Goal: Information Seeking & Learning: Learn about a topic

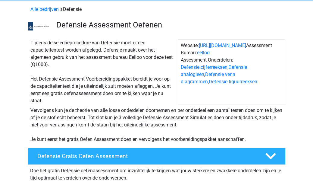
scroll to position [32, 0]
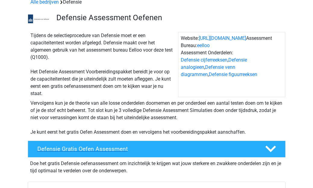
click at [179, 143] on div "Defensie Gratis Oefen Assessment" at bounding box center [157, 148] width 258 height 17
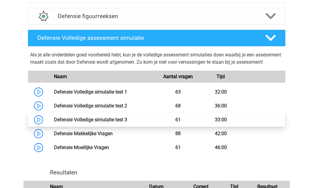
scroll to position [417, 0]
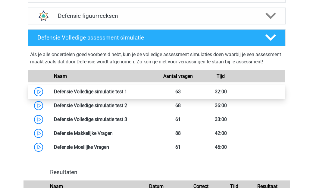
click at [127, 94] on link at bounding box center [127, 92] width 0 height 6
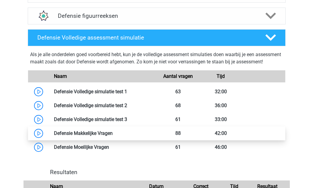
click at [113, 136] on link at bounding box center [113, 133] width 0 height 6
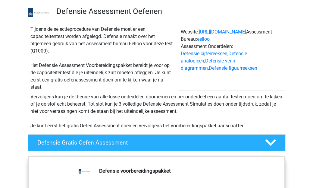
scroll to position [36, 0]
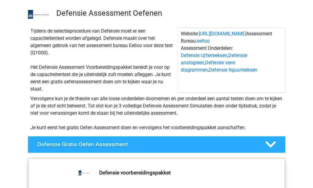
click at [117, 150] on div "Defensie Gratis Oefen Assessment" at bounding box center [157, 144] width 258 height 17
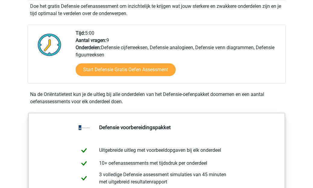
scroll to position [189, 0]
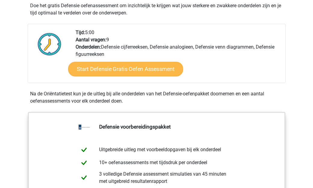
click at [120, 65] on link "Start Defensie Gratis Oefen Assessment" at bounding box center [125, 69] width 115 height 14
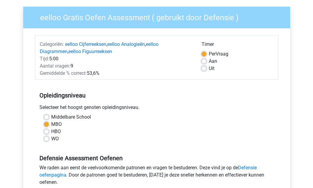
scroll to position [43, 0]
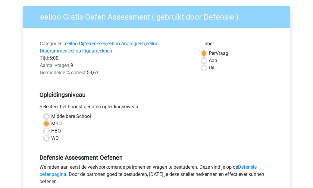
click at [51, 130] on label "HBO" at bounding box center [56, 130] width 10 height 7
click at [48, 130] on input "HBO" at bounding box center [46, 130] width 5 height 6
radio input "true"
click at [51, 115] on label "Middelbare School" at bounding box center [71, 116] width 40 height 7
click at [46, 115] on input "Middelbare School" at bounding box center [46, 116] width 5 height 6
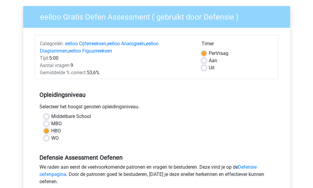
radio input "true"
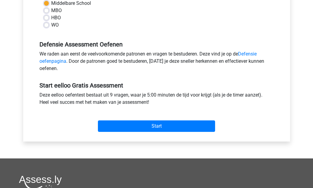
scroll to position [161, 0]
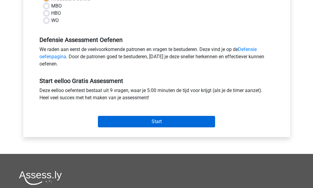
click at [143, 122] on input "Start" at bounding box center [156, 121] width 117 height 11
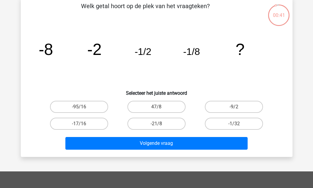
scroll to position [31, 0]
click at [248, 123] on label "-1/32" at bounding box center [234, 123] width 58 height 12
click at [238, 123] on input "-1/32" at bounding box center [236, 125] width 4 height 4
radio input "true"
click at [229, 108] on label "-9/2" at bounding box center [234, 107] width 58 height 12
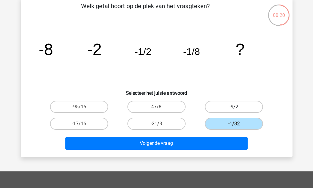
click at [234, 108] on input "-9/2" at bounding box center [236, 109] width 4 height 4
radio input "true"
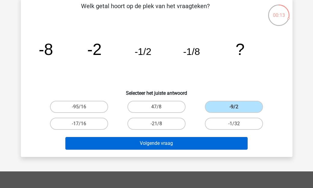
click at [226, 144] on button "Volgende vraag" at bounding box center [156, 143] width 182 height 13
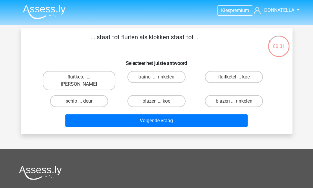
scroll to position [0, 0]
click at [83, 80] on input "fluitketel ... luiden" at bounding box center [81, 79] width 4 height 4
radio input "true"
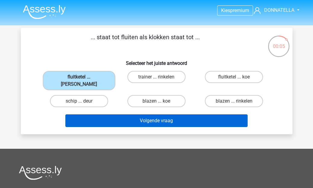
click at [116, 114] on button "Volgende vraag" at bounding box center [156, 120] width 182 height 13
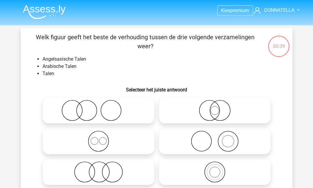
scroll to position [28, 0]
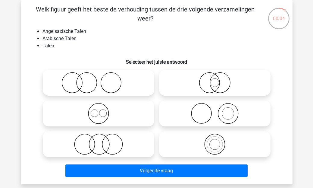
click at [130, 112] on icon at bounding box center [98, 113] width 107 height 21
click at [102, 110] on input "radio" at bounding box center [100, 108] width 4 height 4
radio input "true"
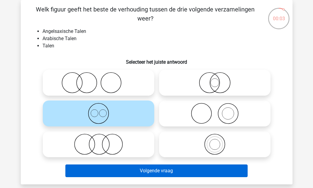
click at [137, 169] on button "Volgende vraag" at bounding box center [156, 170] width 182 height 13
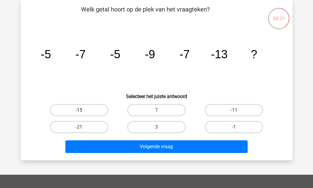
click at [100, 113] on label "-15" at bounding box center [79, 110] width 58 height 12
click at [83, 113] on input "-15" at bounding box center [81, 112] width 4 height 4
radio input "true"
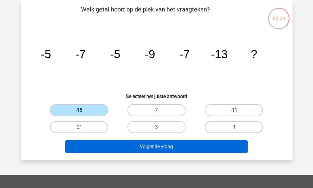
click at [135, 144] on button "Volgende vraag" at bounding box center [156, 146] width 182 height 13
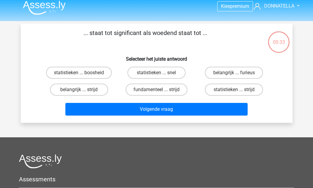
scroll to position [0, 0]
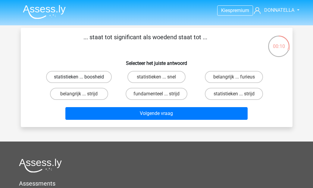
click at [94, 80] on label "statistieken ... boosheid" at bounding box center [79, 77] width 66 height 12
click at [83, 80] on input "statistieken ... boosheid" at bounding box center [81, 79] width 4 height 4
radio input "true"
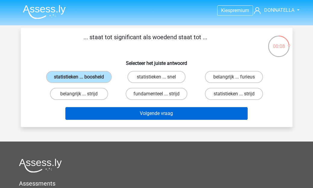
click at [122, 120] on button "Volgende vraag" at bounding box center [156, 113] width 182 height 13
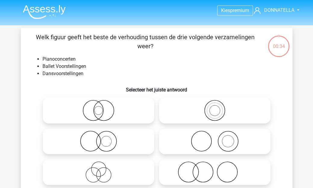
scroll to position [28, 0]
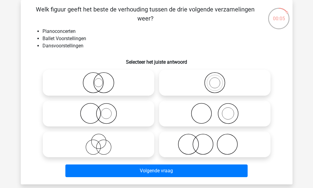
click at [163, 108] on icon at bounding box center [214, 113] width 107 height 21
click at [215, 108] on input "radio" at bounding box center [217, 108] width 4 height 4
radio input "true"
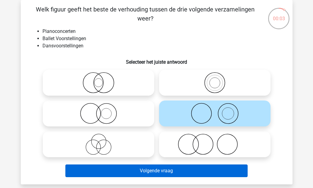
click at [169, 169] on button "Volgende vraag" at bounding box center [156, 170] width 182 height 13
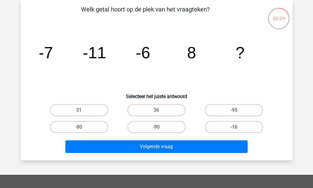
click at [219, 126] on label "-16" at bounding box center [234, 127] width 58 height 12
click at [234, 127] on input "-16" at bounding box center [236, 129] width 4 height 4
radio input "true"
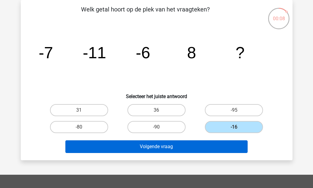
click at [215, 148] on button "Volgende vraag" at bounding box center [156, 146] width 182 height 13
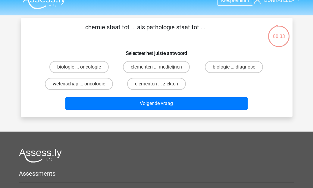
scroll to position [5, 0]
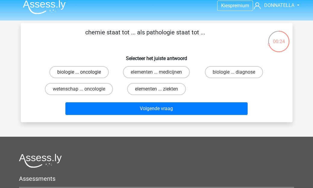
click at [100, 73] on label "biologie ... oncologie" at bounding box center [78, 72] width 59 height 12
click at [83, 73] on input "biologie ... oncologie" at bounding box center [81, 74] width 4 height 4
radio input "true"
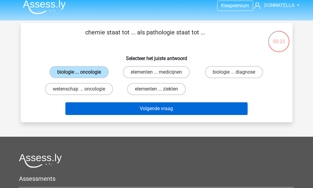
click at [119, 105] on button "Volgende vraag" at bounding box center [156, 108] width 182 height 13
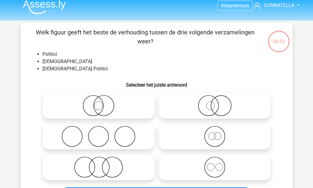
scroll to position [28, 0]
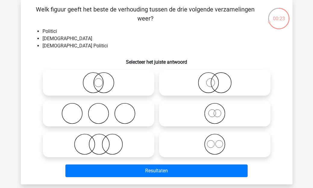
click at [189, 86] on icon at bounding box center [214, 82] width 107 height 21
click at [215, 80] on input "radio" at bounding box center [217, 78] width 4 height 4
radio input "true"
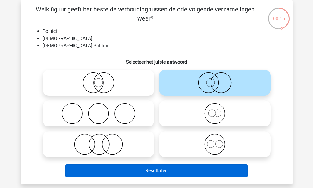
click at [204, 172] on button "Resultaten" at bounding box center [156, 170] width 182 height 13
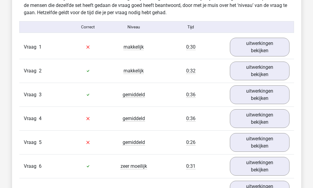
scroll to position [645, 0]
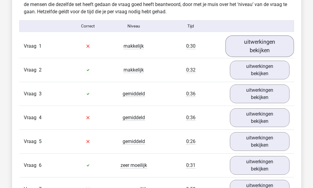
click at [258, 53] on link "uitwerkingen bekijken" at bounding box center [259, 45] width 69 height 21
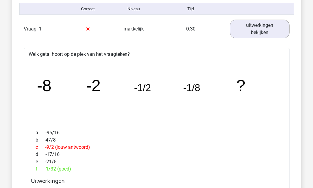
scroll to position [661, 0]
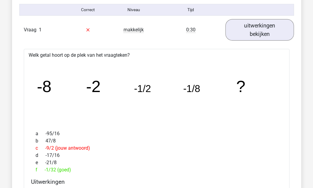
click at [257, 25] on link "uitwerkingen bekijken" at bounding box center [259, 29] width 69 height 21
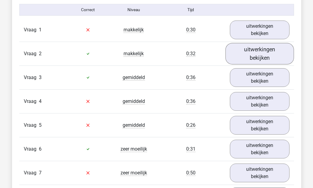
click at [265, 53] on link "uitwerkingen bekijken" at bounding box center [259, 53] width 69 height 21
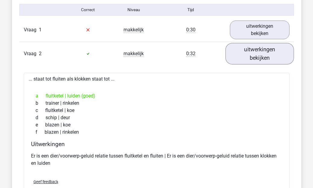
click at [264, 57] on link "uitwerkingen bekijken" at bounding box center [259, 53] width 69 height 21
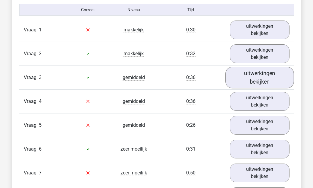
click at [261, 83] on link "uitwerkingen bekijken" at bounding box center [259, 77] width 69 height 21
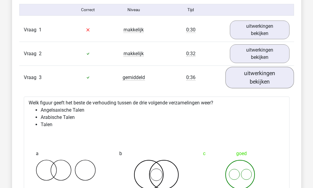
click at [260, 81] on link "uitwerkingen bekijken" at bounding box center [259, 77] width 69 height 21
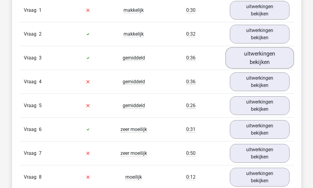
scroll to position [682, 0]
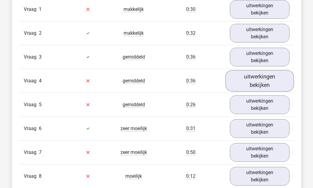
click at [260, 83] on link "uitwerkingen bekijken" at bounding box center [259, 80] width 69 height 21
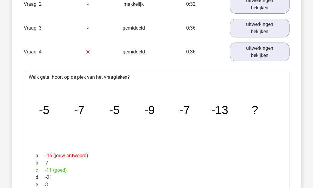
scroll to position [710, 0]
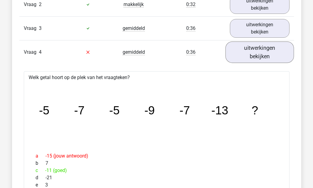
click at [255, 56] on link "uitwerkingen bekijken" at bounding box center [259, 51] width 69 height 21
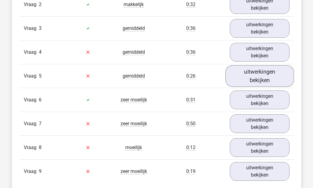
click at [256, 83] on link "uitwerkingen bekijken" at bounding box center [259, 75] width 69 height 21
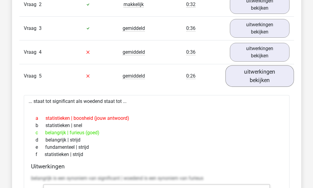
click at [256, 83] on link "uitwerkingen bekijken" at bounding box center [259, 75] width 69 height 21
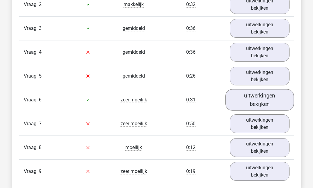
click at [260, 100] on link "uitwerkingen bekijken" at bounding box center [259, 99] width 69 height 21
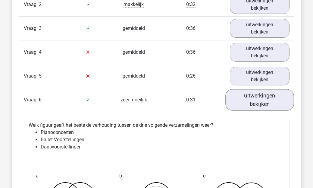
click at [258, 98] on link "uitwerkingen bekijken" at bounding box center [259, 99] width 69 height 21
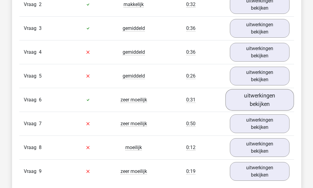
click at [264, 98] on link "uitwerkingen bekijken" at bounding box center [259, 99] width 69 height 21
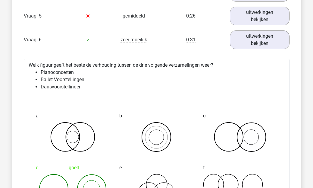
scroll to position [769, 0]
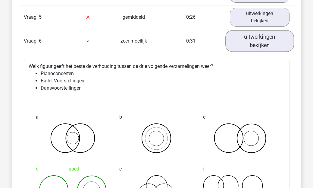
click at [259, 42] on link "uitwerkingen bekijken" at bounding box center [259, 40] width 69 height 21
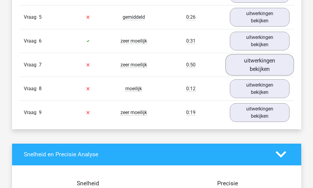
click at [263, 64] on link "uitwerkingen bekijken" at bounding box center [259, 64] width 69 height 21
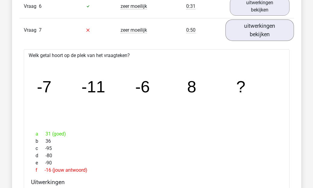
scroll to position [806, 0]
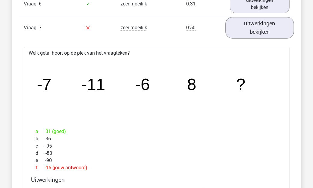
click at [258, 30] on link "uitwerkingen bekijken" at bounding box center [259, 27] width 69 height 21
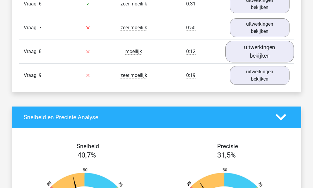
click at [263, 53] on link "uitwerkingen bekijken" at bounding box center [259, 51] width 69 height 21
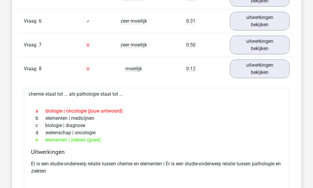
scroll to position [782, 0]
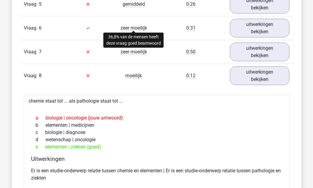
click at [135, 28] on span "zeer moeilijk" at bounding box center [133, 28] width 27 height 6
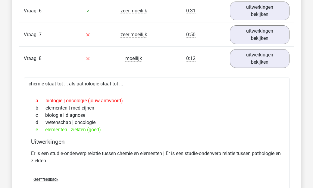
scroll to position [810, 0]
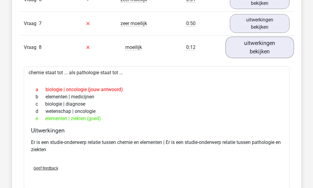
click at [258, 51] on link "uitwerkingen bekijken" at bounding box center [259, 46] width 69 height 21
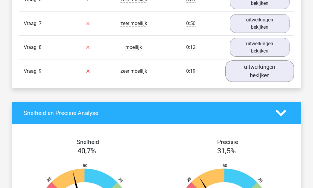
click at [253, 71] on link "uitwerkingen bekijken" at bounding box center [259, 70] width 69 height 21
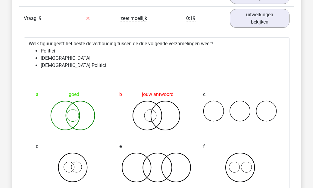
scroll to position [862, 0]
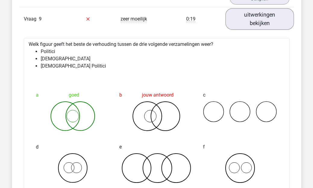
click at [266, 24] on link "uitwerkingen bekijken" at bounding box center [259, 18] width 69 height 21
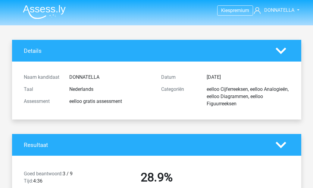
scroll to position [0, 0]
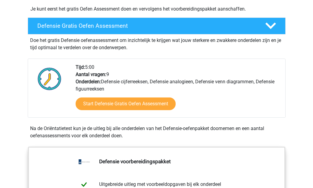
scroll to position [155, 0]
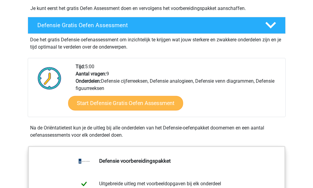
click at [161, 103] on link "Start Defensie Gratis Oefen Assessment" at bounding box center [125, 103] width 115 height 14
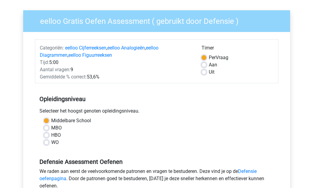
scroll to position [40, 0]
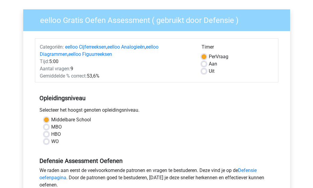
click at [51, 126] on label "MBO" at bounding box center [56, 126] width 11 height 7
click at [46, 126] on input "MBO" at bounding box center [46, 126] width 5 height 6
radio input "true"
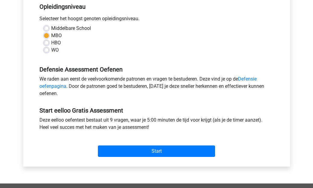
scroll to position [132, 0]
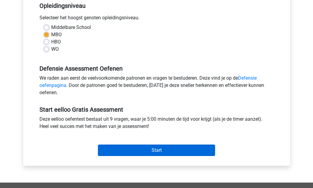
click at [125, 147] on input "Start" at bounding box center [156, 149] width 117 height 11
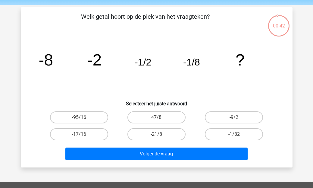
scroll to position [21, 0]
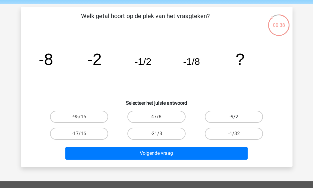
click at [228, 118] on label "-9/2" at bounding box center [234, 117] width 58 height 12
click at [234, 118] on input "-9/2" at bounding box center [236, 119] width 4 height 4
radio input "true"
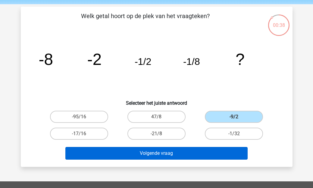
click at [213, 157] on button "Volgende vraag" at bounding box center [156, 153] width 182 height 13
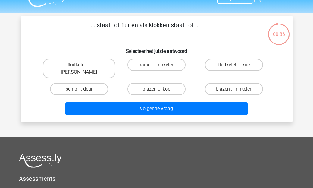
scroll to position [11, 0]
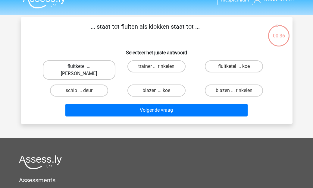
click at [90, 66] on label "fluitketel ... luiden" at bounding box center [79, 69] width 73 height 19
click at [83, 66] on input "fluitketel ... luiden" at bounding box center [81, 68] width 4 height 4
radio input "true"
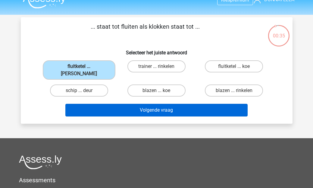
click at [121, 104] on button "Volgende vraag" at bounding box center [156, 110] width 182 height 13
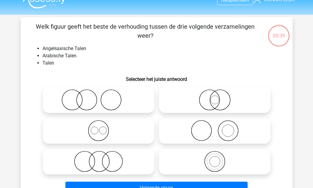
scroll to position [28, 0]
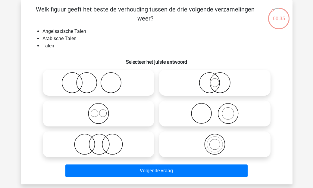
click at [125, 118] on icon at bounding box center [98, 113] width 107 height 21
click at [102, 110] on input "radio" at bounding box center [100, 108] width 4 height 4
radio input "true"
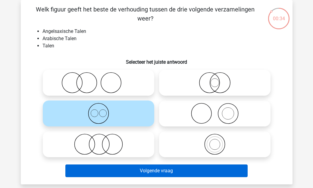
click at [153, 170] on button "Volgende vraag" at bounding box center [156, 170] width 182 height 13
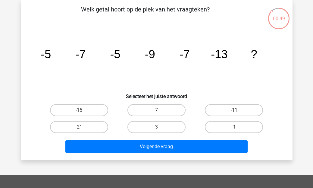
click at [96, 110] on label "-15" at bounding box center [79, 110] width 58 height 12
click at [83, 110] on input "-15" at bounding box center [81, 112] width 4 height 4
radio input "true"
click at [248, 112] on label "-11" at bounding box center [234, 110] width 58 height 12
click at [238, 112] on input "-11" at bounding box center [236, 112] width 4 height 4
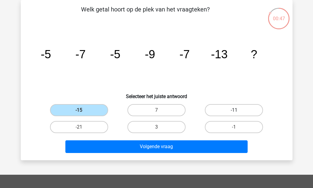
radio input "true"
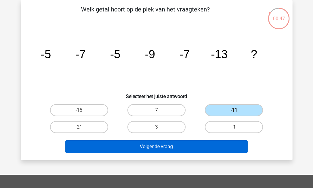
click at [229, 146] on button "Volgende vraag" at bounding box center [156, 146] width 182 height 13
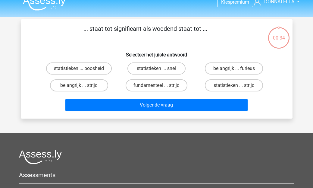
scroll to position [4, 0]
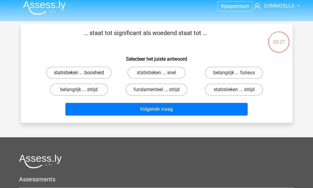
click at [90, 74] on label "statistieken ... boosheid" at bounding box center [79, 73] width 66 height 12
click at [83, 74] on input "statistieken ... boosheid" at bounding box center [81, 75] width 4 height 4
radio input "true"
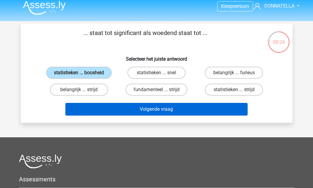
click at [123, 115] on button "Volgende vraag" at bounding box center [156, 109] width 182 height 13
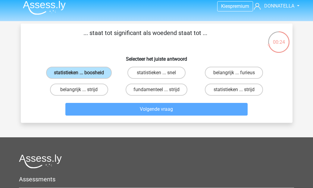
scroll to position [28, 0]
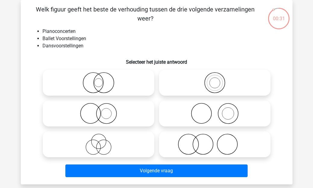
click at [229, 111] on icon at bounding box center [214, 113] width 107 height 21
click at [219, 110] on input "radio" at bounding box center [217, 108] width 4 height 4
radio input "true"
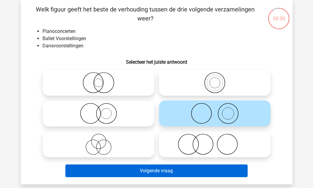
click at [202, 169] on button "Volgende vraag" at bounding box center [156, 170] width 182 height 13
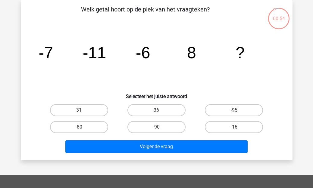
click at [219, 126] on label "-16" at bounding box center [234, 127] width 58 height 12
click at [234, 127] on input "-16" at bounding box center [236, 129] width 4 height 4
radio input "true"
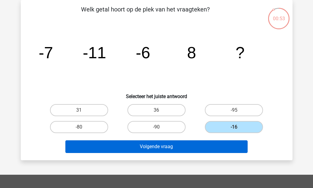
click at [212, 144] on button "Volgende vraag" at bounding box center [156, 146] width 182 height 13
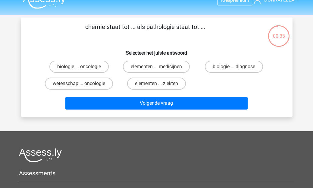
scroll to position [10, 0]
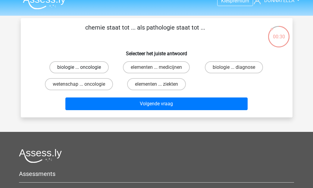
click at [100, 66] on label "biologie ... oncologie" at bounding box center [78, 67] width 59 height 12
click at [83, 67] on input "biologie ... oncologie" at bounding box center [81, 69] width 4 height 4
radio input "true"
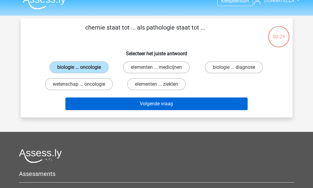
click at [150, 102] on button "Volgende vraag" at bounding box center [156, 103] width 182 height 13
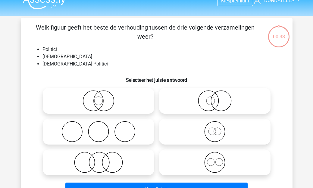
scroll to position [28, 0]
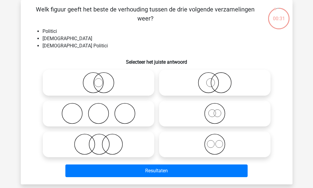
click at [114, 88] on icon at bounding box center [98, 82] width 107 height 21
click at [102, 80] on input "radio" at bounding box center [100, 78] width 4 height 4
radio input "true"
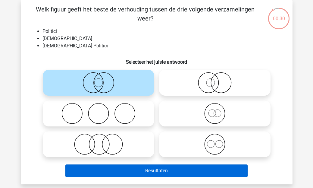
click at [181, 171] on button "Resultaten" at bounding box center [156, 170] width 182 height 13
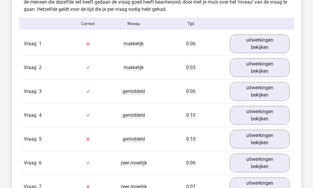
scroll to position [649, 0]
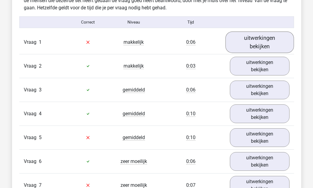
click at [260, 52] on link "uitwerkingen bekijken" at bounding box center [259, 41] width 69 height 21
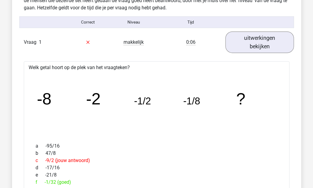
click at [256, 46] on link "uitwerkingen bekijken" at bounding box center [259, 41] width 69 height 21
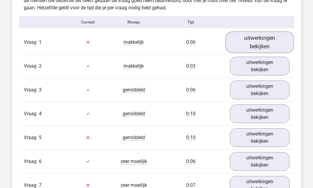
click at [256, 46] on link "uitwerkingen bekijken" at bounding box center [259, 41] width 69 height 21
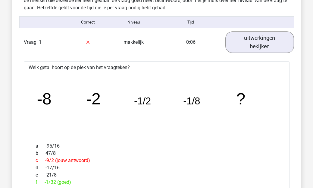
click at [256, 46] on link "uitwerkingen bekijken" at bounding box center [259, 41] width 69 height 21
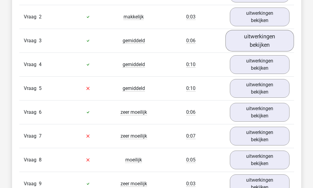
scroll to position [698, 0]
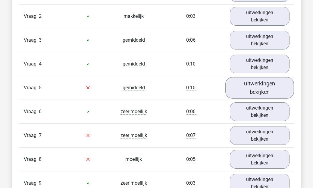
click at [262, 89] on link "uitwerkingen bekijken" at bounding box center [259, 87] width 69 height 21
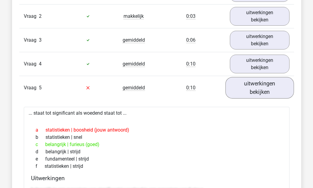
click at [262, 89] on link "uitwerkingen bekijken" at bounding box center [259, 87] width 69 height 21
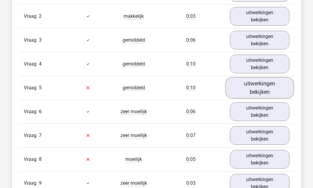
click at [262, 89] on link "uitwerkingen bekijken" at bounding box center [259, 87] width 69 height 21
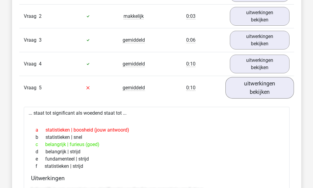
click at [260, 83] on link "uitwerkingen bekijken" at bounding box center [259, 87] width 69 height 21
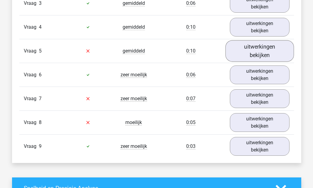
scroll to position [735, 0]
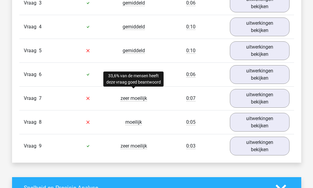
click at [137, 97] on span "zeer moeilijk" at bounding box center [133, 98] width 27 height 6
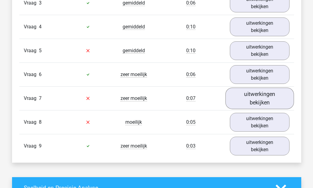
click at [264, 94] on link "uitwerkingen bekijken" at bounding box center [259, 97] width 69 height 21
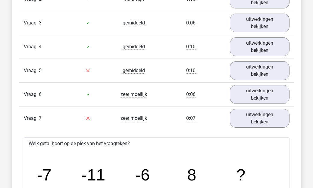
scroll to position [714, 0]
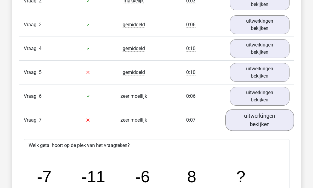
click at [264, 121] on link "uitwerkingen bekijken" at bounding box center [259, 119] width 69 height 21
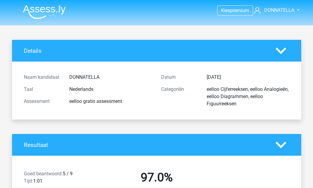
scroll to position [0, 0]
click at [235, 11] on span "premium" at bounding box center [239, 11] width 19 height 6
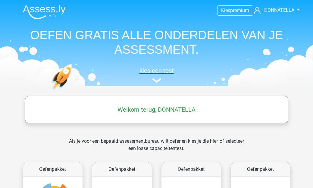
click at [156, 73] on h5 "kies een test" at bounding box center [156, 70] width 277 height 7
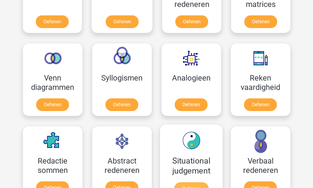
scroll to position [365, 0]
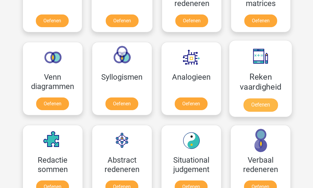
click at [270, 102] on link "Oefenen" at bounding box center [260, 104] width 34 height 13
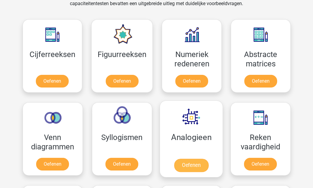
scroll to position [305, 0]
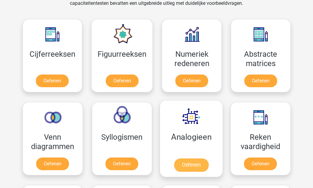
click at [201, 164] on link "Oefenen" at bounding box center [191, 164] width 34 height 13
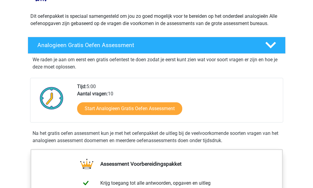
scroll to position [64, 0]
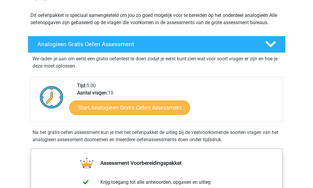
click at [173, 106] on link "Start Analogieen Gratis Oefen Assessment" at bounding box center [129, 107] width 121 height 14
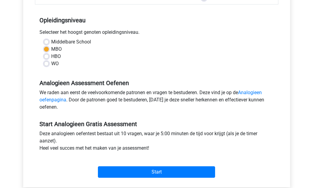
scroll to position [165, 0]
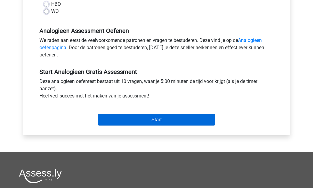
click at [177, 120] on input "Start" at bounding box center [156, 119] width 117 height 11
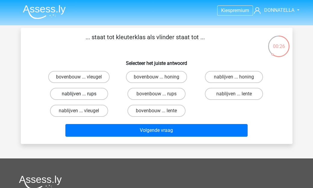
click at [83, 89] on label "nablijven ... rups" at bounding box center [79, 94] width 58 height 12
click at [83, 94] on input "nablijven ... rups" at bounding box center [81, 96] width 4 height 4
radio input "true"
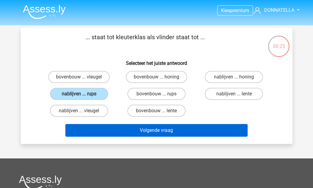
click at [116, 136] on button "Volgende vraag" at bounding box center [156, 130] width 182 height 13
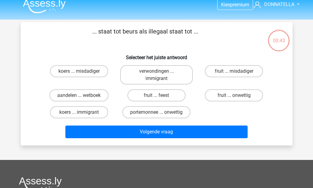
scroll to position [5, 0]
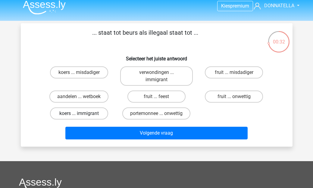
click at [88, 111] on label "koers ... immigrant" at bounding box center [79, 113] width 58 height 12
click at [83, 113] on input "koers ... immigrant" at bounding box center [81, 115] width 4 height 4
radio input "true"
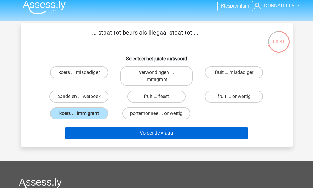
click at [118, 138] on button "Volgende vraag" at bounding box center [156, 132] width 182 height 13
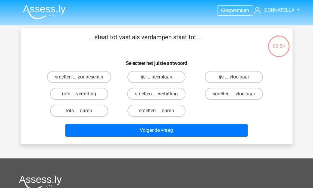
scroll to position [0, 0]
click at [223, 93] on label "smelten ... vloeibaar" at bounding box center [234, 94] width 58 height 12
click at [234, 94] on input "smelten ... vloeibaar" at bounding box center [236, 96] width 4 height 4
radio input "true"
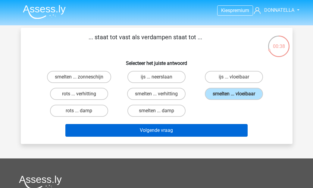
click at [196, 129] on button "Volgende vraag" at bounding box center [156, 130] width 182 height 13
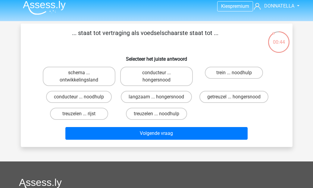
scroll to position [5, 0]
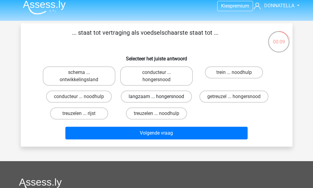
click at [135, 97] on label "langzaam ... hongersnood" at bounding box center [156, 96] width 71 height 12
click at [156, 97] on input "langzaam ... hongersnood" at bounding box center [158, 98] width 4 height 4
radio input "true"
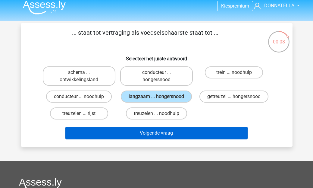
click at [141, 139] on button "Volgende vraag" at bounding box center [156, 132] width 182 height 13
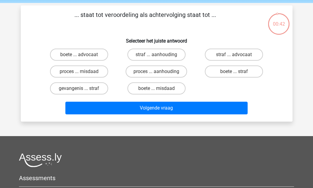
scroll to position [23, 0]
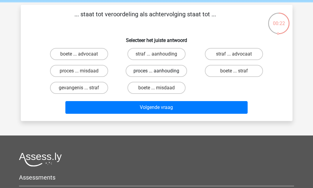
click at [169, 73] on label "proces ... aanhouding" at bounding box center [156, 71] width 61 height 12
click at [160, 73] on input "proces ... aanhouding" at bounding box center [158, 73] width 4 height 4
radio input "true"
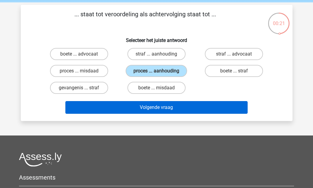
click at [172, 108] on button "Volgende vraag" at bounding box center [156, 107] width 182 height 13
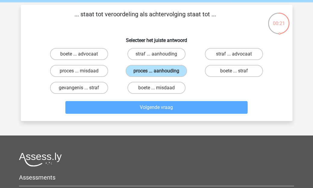
scroll to position [28, 0]
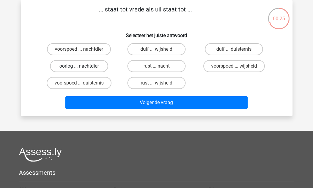
click at [95, 67] on label "oorlog ... nachtdier" at bounding box center [79, 66] width 58 height 12
click at [83, 67] on input "oorlog ... nachtdier" at bounding box center [81, 68] width 4 height 4
radio input "true"
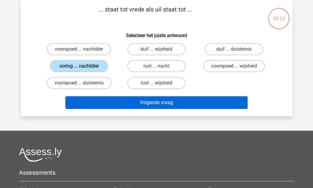
click at [128, 98] on button "Volgende vraag" at bounding box center [156, 102] width 182 height 13
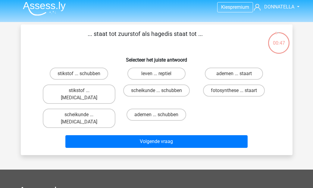
scroll to position [2, 0]
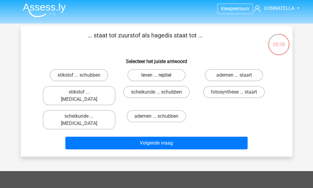
click at [139, 78] on label "leven ... reptiel" at bounding box center [156, 75] width 58 height 12
click at [156, 78] on input "leven ... reptiel" at bounding box center [158, 77] width 4 height 4
radio input "true"
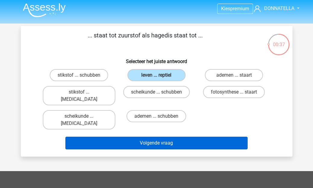
click at [149, 136] on button "Volgende vraag" at bounding box center [156, 142] width 182 height 13
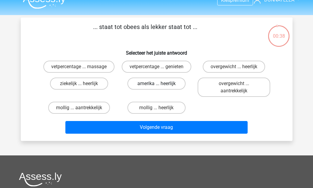
scroll to position [7, 0]
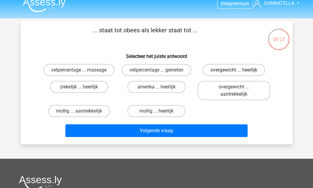
click at [217, 68] on label "overgewicht ... heerlijk" at bounding box center [234, 70] width 62 height 12
click at [234, 70] on input "overgewicht ... heerlijk" at bounding box center [236, 72] width 4 height 4
radio input "true"
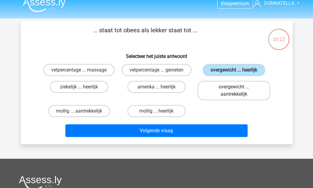
click at [227, 89] on label "overgewicht ... aantrekkelijk" at bounding box center [234, 90] width 73 height 19
click at [234, 89] on input "overgewicht ... aantrekkelijk" at bounding box center [236, 89] width 4 height 4
radio input "true"
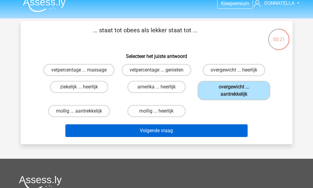
click at [218, 135] on button "Volgende vraag" at bounding box center [156, 130] width 182 height 13
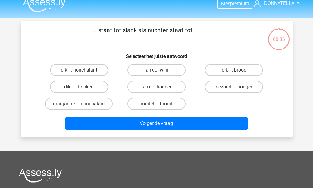
scroll to position [28, 0]
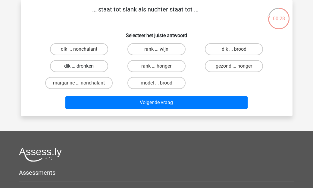
click at [85, 70] on label "dik ... dronken" at bounding box center [79, 66] width 58 height 12
click at [83, 70] on input "dik ... dronken" at bounding box center [81, 68] width 4 height 4
radio input "true"
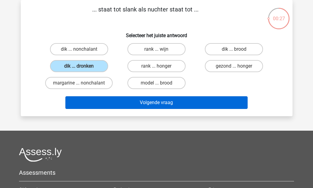
click at [99, 100] on button "Volgende vraag" at bounding box center [156, 102] width 182 height 13
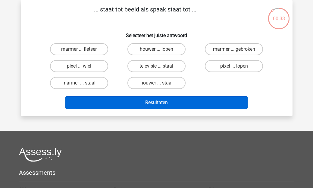
click at [127, 102] on button "Resultaten" at bounding box center [156, 102] width 182 height 13
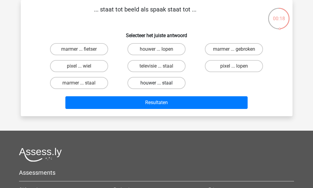
click at [137, 84] on label "houwer ... staal" at bounding box center [156, 83] width 58 height 12
click at [156, 84] on input "houwer ... staal" at bounding box center [158, 85] width 4 height 4
radio input "true"
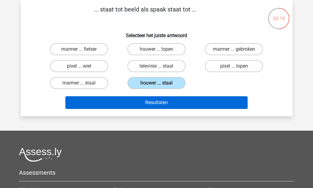
click at [140, 98] on button "Resultaten" at bounding box center [156, 102] width 182 height 13
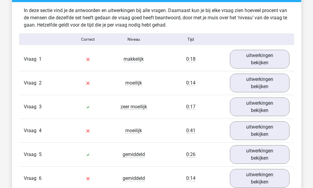
scroll to position [464, 0]
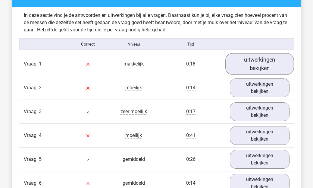
click at [259, 63] on link "uitwerkingen bekijken" at bounding box center [259, 63] width 69 height 21
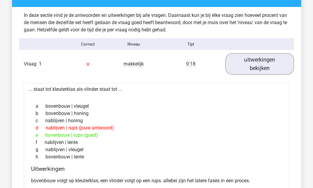
click at [261, 58] on link "uitwerkingen bekijken" at bounding box center [259, 63] width 69 height 21
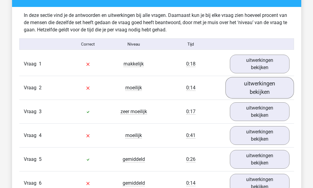
click at [267, 82] on link "uitwerkingen bekijken" at bounding box center [259, 87] width 69 height 21
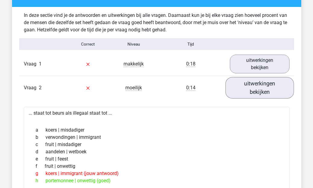
click at [263, 96] on link "uitwerkingen bekijken" at bounding box center [259, 87] width 69 height 21
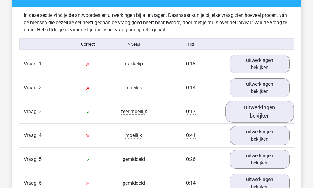
click at [262, 115] on link "uitwerkingen bekijken" at bounding box center [259, 111] width 69 height 21
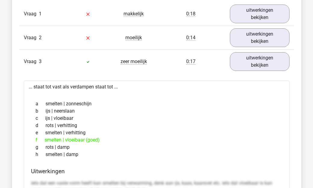
scroll to position [514, 0]
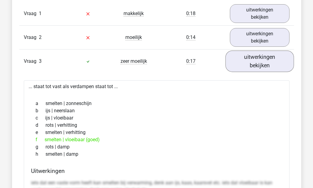
click at [263, 64] on link "uitwerkingen bekijken" at bounding box center [259, 61] width 69 height 21
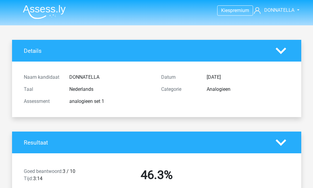
scroll to position [0, 0]
click at [279, 48] on icon at bounding box center [281, 50] width 11 height 11
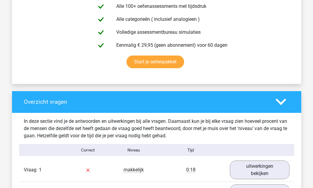
scroll to position [303, 0]
click at [286, 103] on icon at bounding box center [281, 101] width 11 height 11
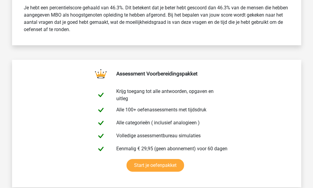
scroll to position [55, 0]
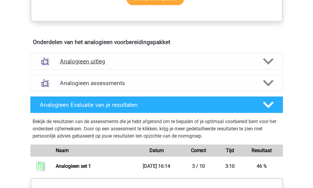
scroll to position [315, 0]
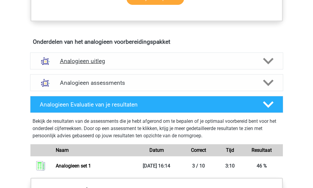
click at [133, 58] on h4 "Analogieen uitleg" at bounding box center [156, 61] width 193 height 7
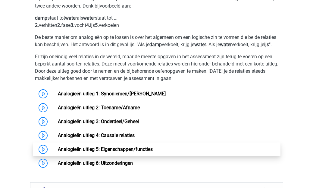
scroll to position [387, 0]
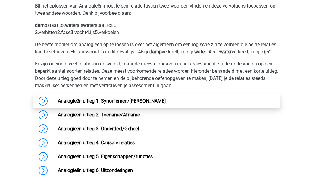
click at [166, 104] on link "Analogieën uitleg 1: Synoniemen/Antoniemen" at bounding box center [112, 101] width 108 height 6
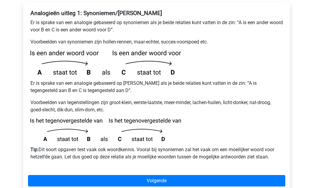
scroll to position [118, 0]
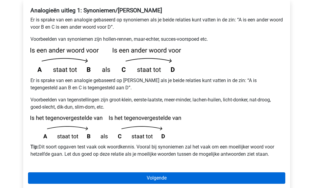
click at [200, 172] on link "Volgende" at bounding box center [156, 177] width 257 height 11
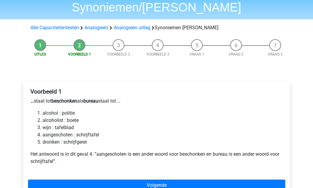
scroll to position [38, 0]
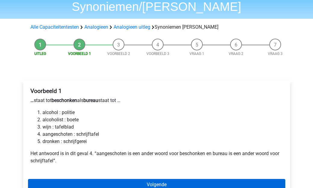
click at [188, 179] on link "Volgende" at bounding box center [156, 184] width 257 height 11
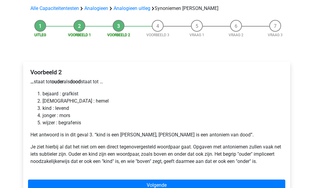
scroll to position [59, 0]
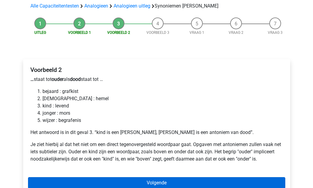
click at [189, 177] on link "Volgende" at bounding box center [156, 182] width 257 height 11
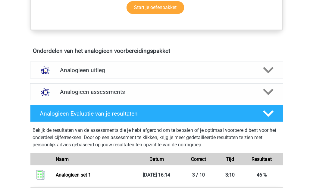
scroll to position [305, 0]
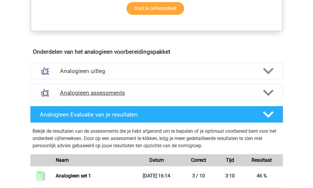
click at [115, 92] on h4 "Analogieen assessments" at bounding box center [156, 92] width 193 height 7
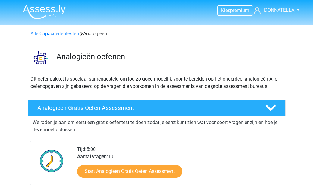
scroll to position [0, 0]
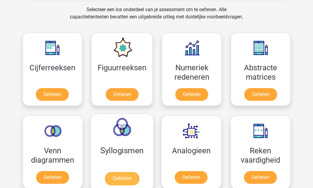
scroll to position [246, 0]
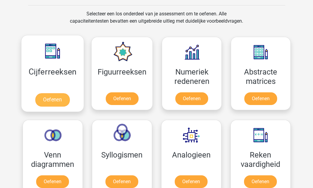
click at [53, 94] on link "Oefenen" at bounding box center [52, 99] width 34 height 13
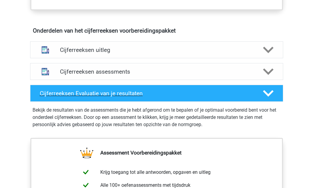
scroll to position [340, 0]
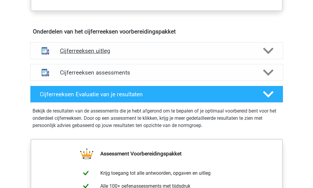
click at [269, 54] on icon at bounding box center [268, 50] width 11 height 11
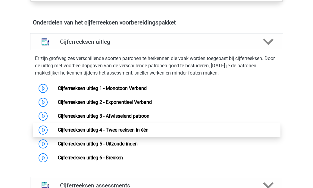
scroll to position [350, 0]
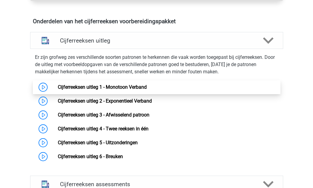
click at [147, 90] on link "Cijferreeksen uitleg 1 - Monotoon Verband" at bounding box center [102, 87] width 89 height 6
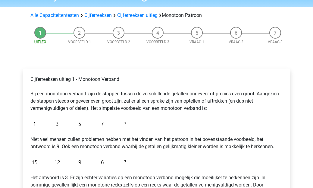
scroll to position [36, 0]
